Goal: Task Accomplishment & Management: Manage account settings

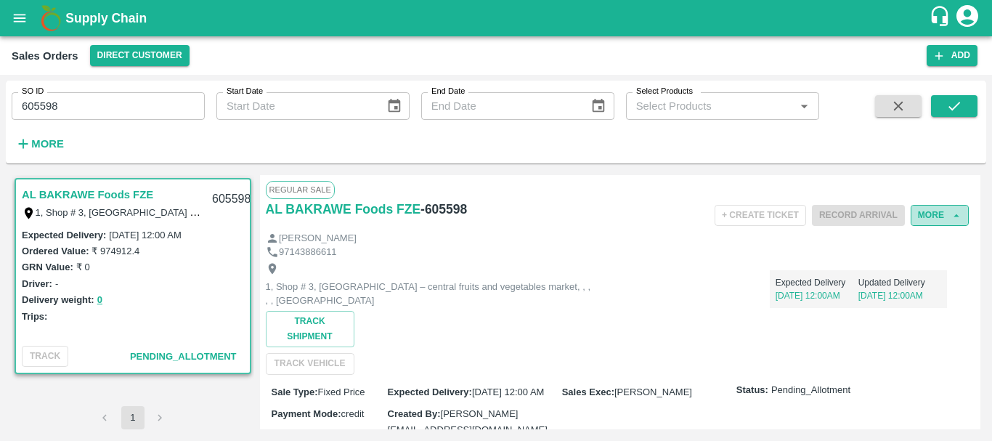
click at [931, 210] on button "More" at bounding box center [940, 215] width 58 height 21
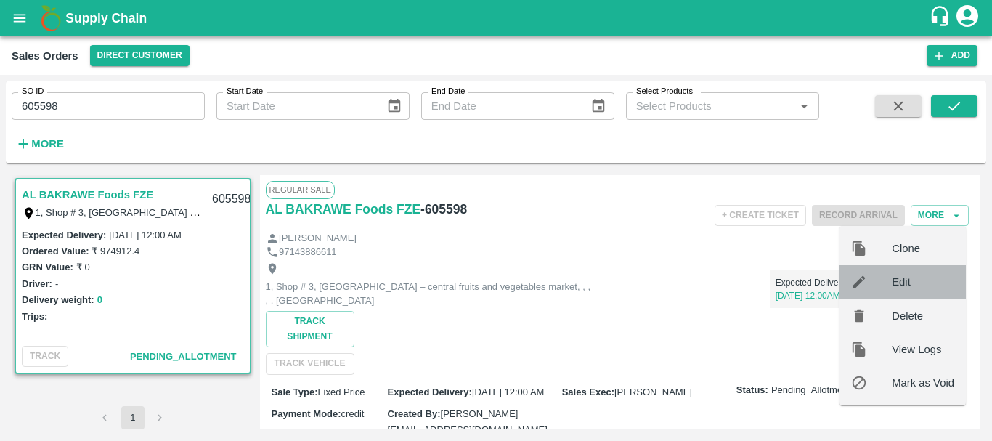
click at [917, 279] on span "Edit" at bounding box center [923, 282] width 62 height 16
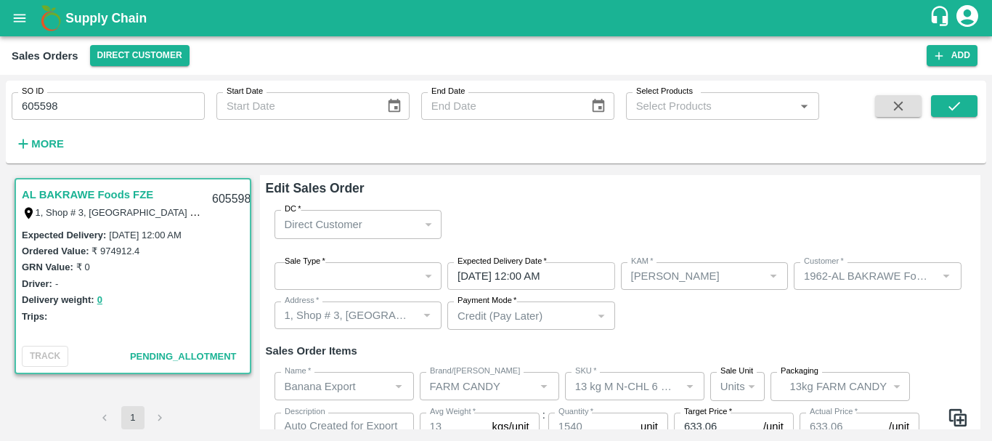
click at [360, 276] on div "​" at bounding box center [359, 276] width 168 height 28
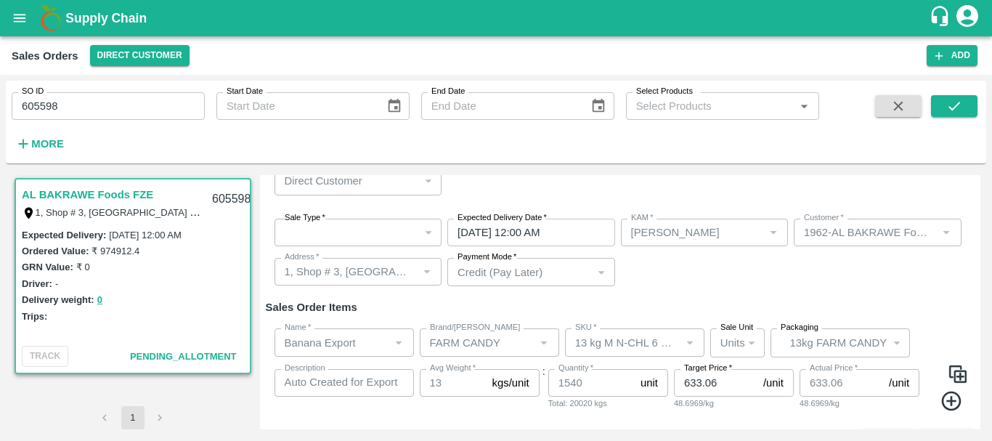
scroll to position [5, 0]
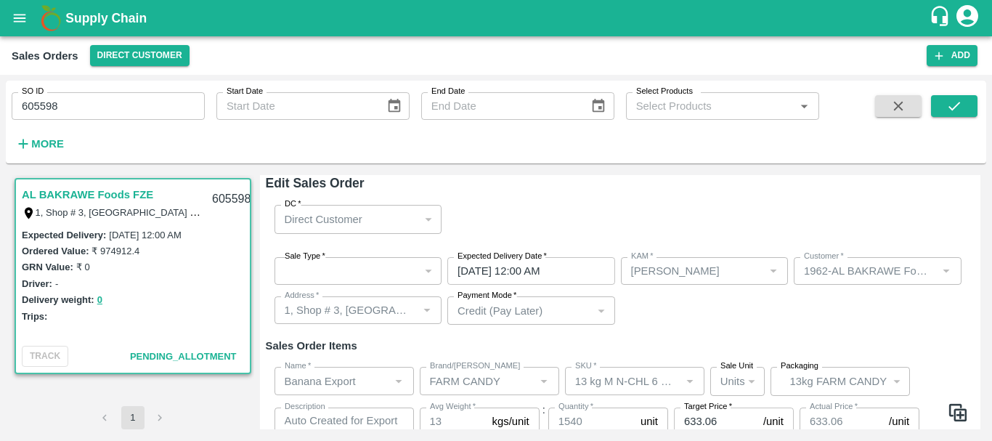
click at [376, 268] on div "​" at bounding box center [359, 271] width 168 height 28
click at [379, 281] on div "​" at bounding box center [359, 271] width 168 height 28
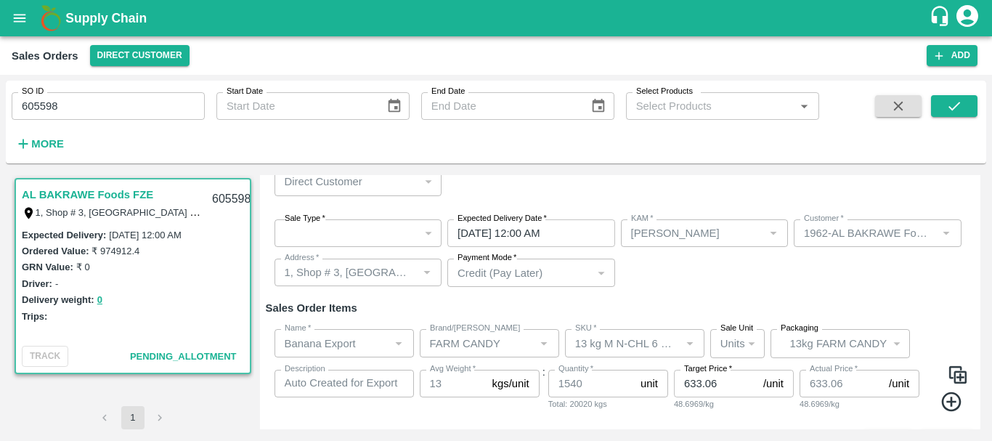
scroll to position [73, 0]
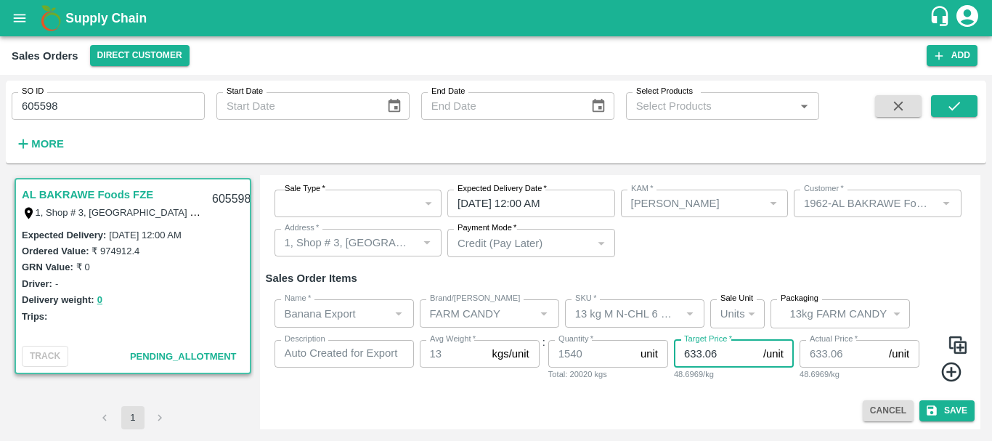
click at [744, 351] on input "633.06" at bounding box center [716, 354] width 84 height 28
click at [963, 345] on img at bounding box center [958, 345] width 22 height 22
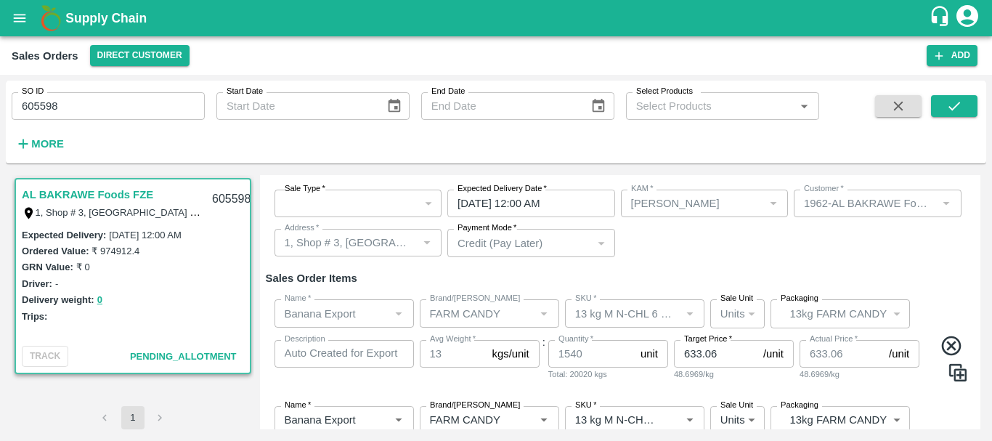
scroll to position [208, 0]
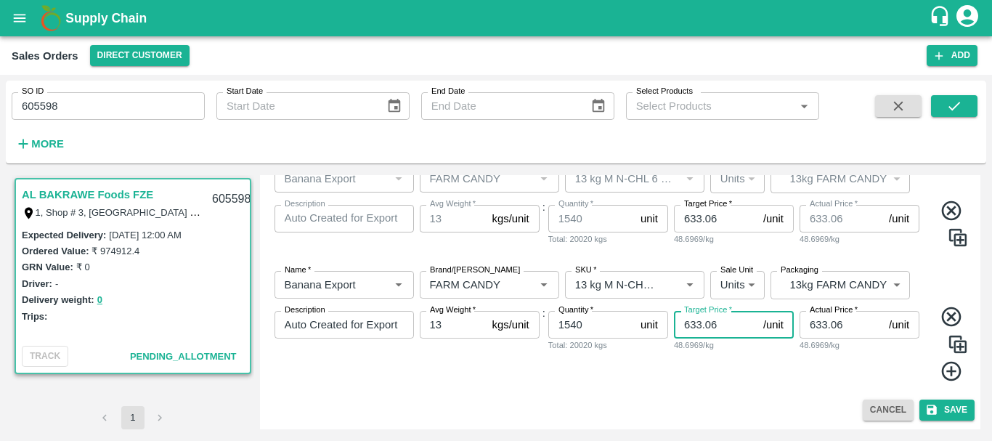
click at [732, 318] on input "633.06" at bounding box center [716, 325] width 84 height 28
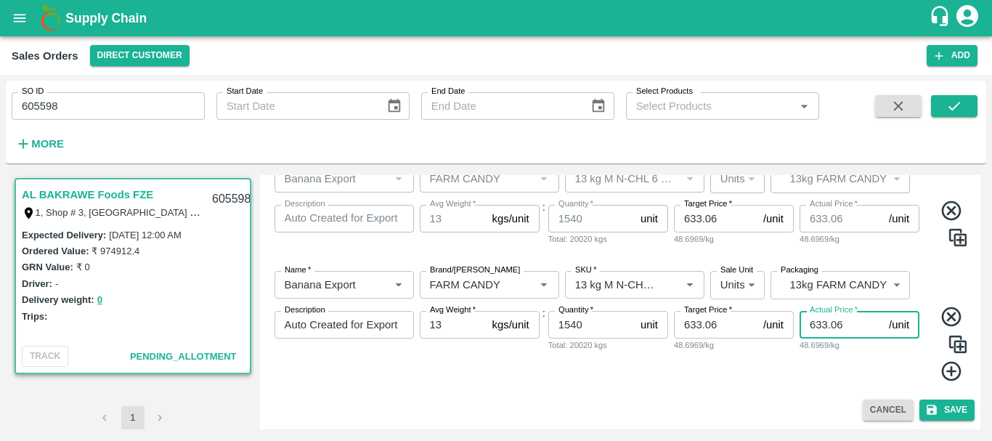
click at [859, 323] on input "633.06" at bounding box center [842, 325] width 84 height 28
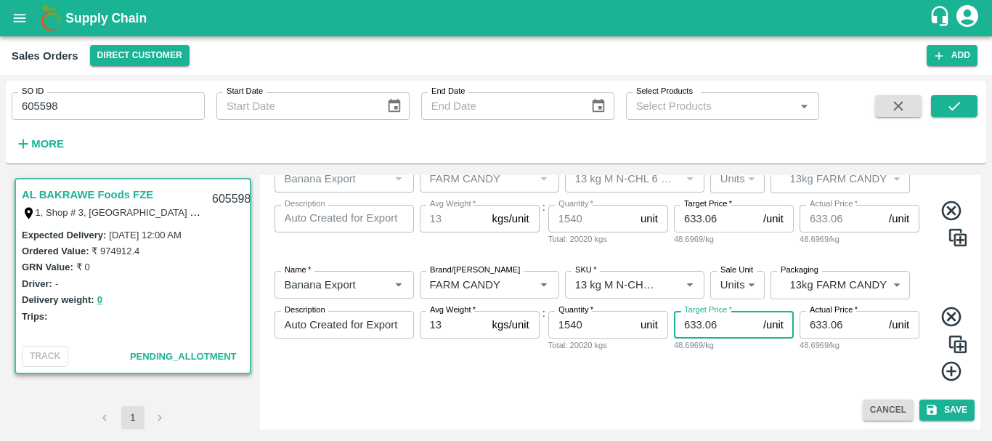
click at [719, 318] on input "633.06" at bounding box center [716, 325] width 84 height 28
click at [948, 213] on icon at bounding box center [952, 211] width 24 height 24
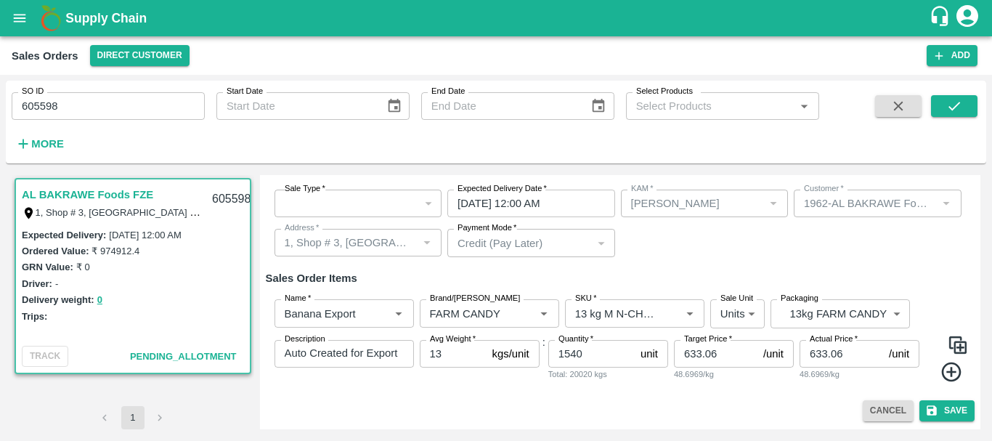
scroll to position [73, 0]
click at [720, 349] on input "633.06" at bounding box center [716, 354] width 84 height 28
click at [701, 353] on input "633.06" at bounding box center [716, 354] width 84 height 28
type input "632.06"
click at [826, 352] on input "633.06" at bounding box center [842, 354] width 84 height 28
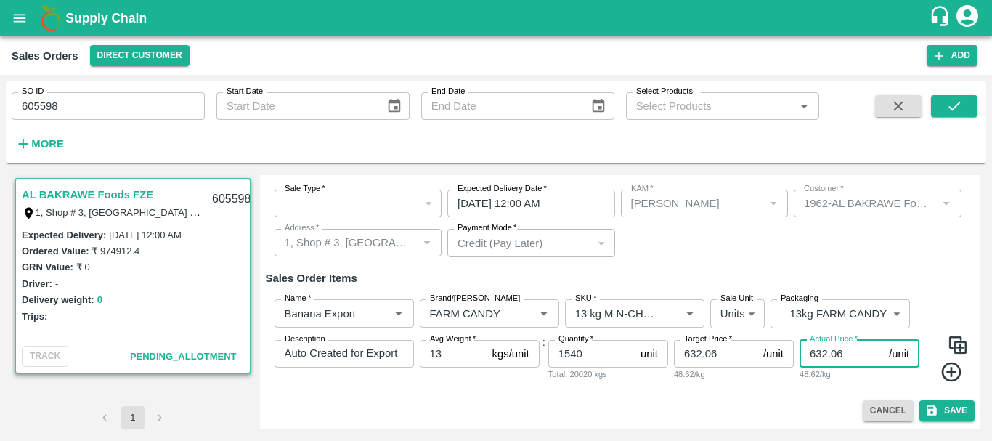
type input "632.06"
click at [760, 401] on div "Cancel Save" at bounding box center [621, 410] width 710 height 21
click at [950, 407] on button "Save" at bounding box center [947, 410] width 55 height 21
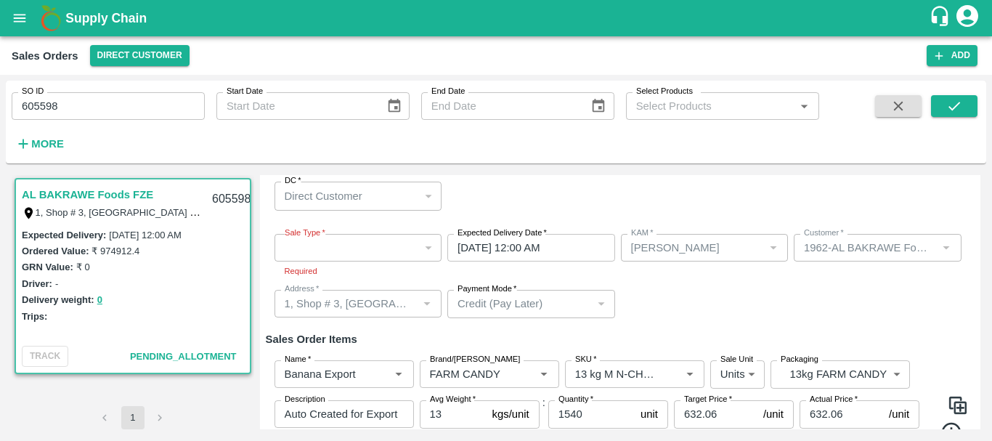
scroll to position [89, 0]
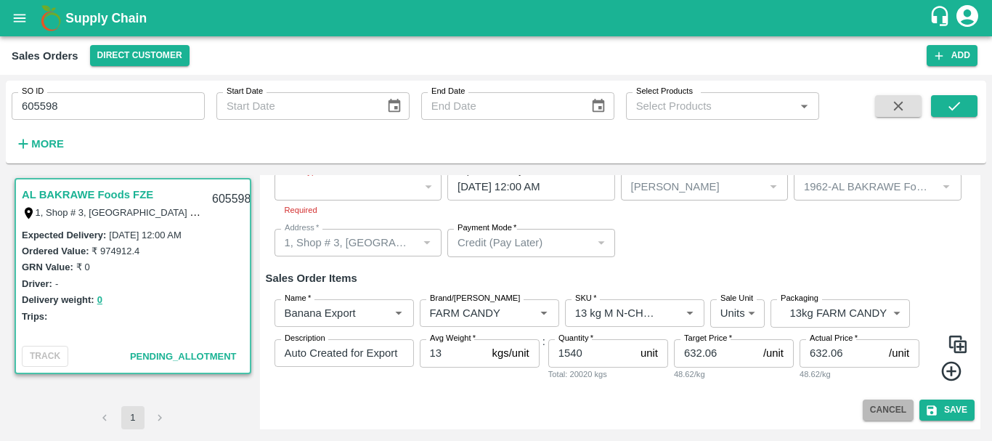
click at [892, 408] on button "Cancel" at bounding box center [888, 410] width 51 height 21
